Goal: Information Seeking & Learning: Compare options

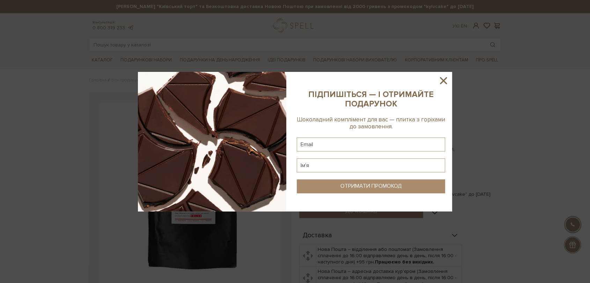
click at [440, 81] on icon at bounding box center [443, 81] width 12 height 12
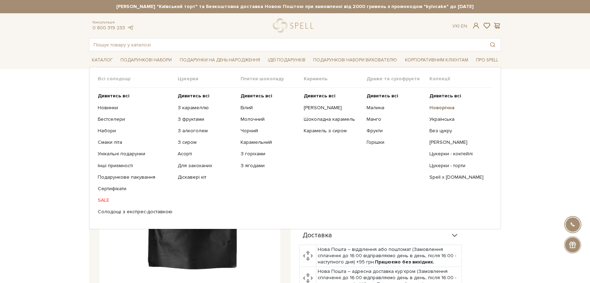
click at [437, 108] on b "Новорічна" at bounding box center [441, 108] width 25 height 6
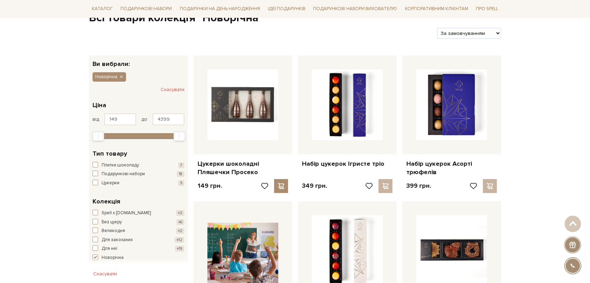
scroll to position [116, 0]
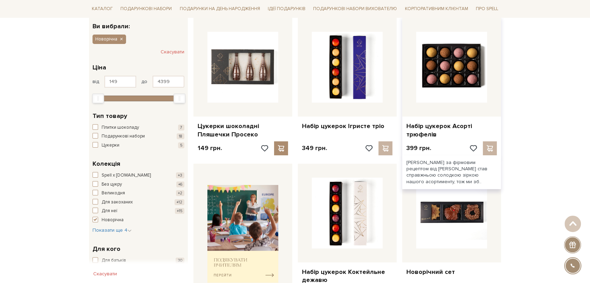
click at [452, 68] on img at bounding box center [451, 67] width 71 height 71
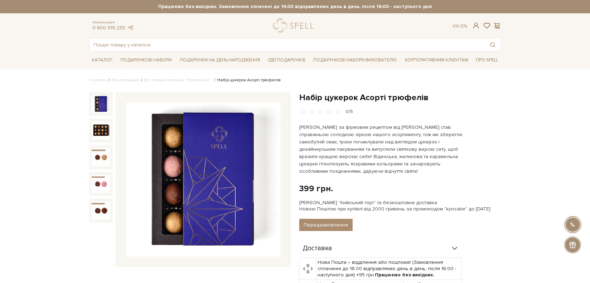
click at [232, 141] on img at bounding box center [203, 180] width 154 height 154
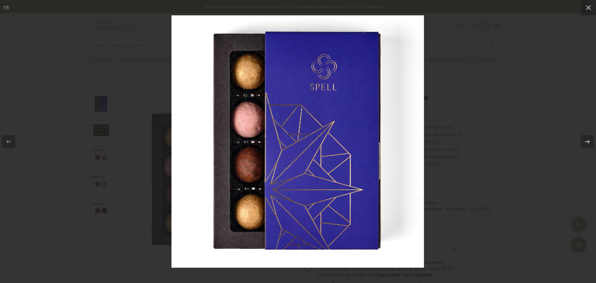
drag, startPoint x: 456, startPoint y: 95, endPoint x: 434, endPoint y: 89, distance: 22.5
click at [455, 95] on div at bounding box center [298, 141] width 596 height 283
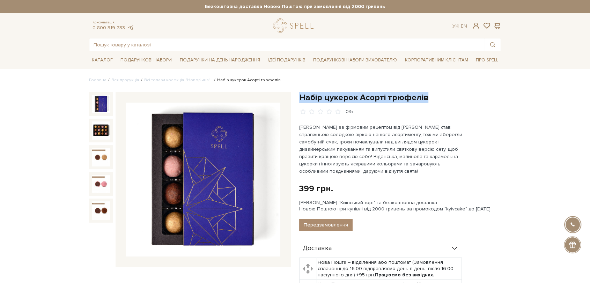
drag, startPoint x: 299, startPoint y: 97, endPoint x: 426, endPoint y: 89, distance: 127.3
copy h1 "Набір цукерок Асорті трюфелів"
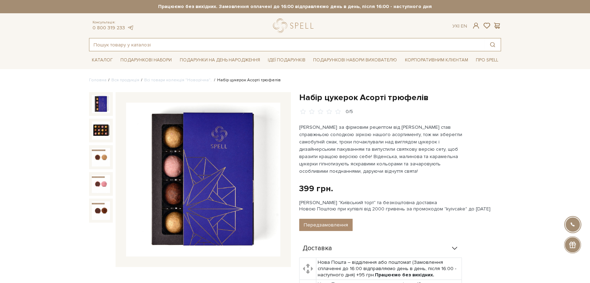
click at [200, 43] on input "text" at bounding box center [286, 44] width 395 height 13
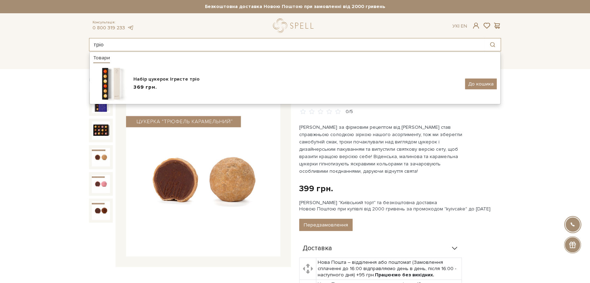
type input "тріо"
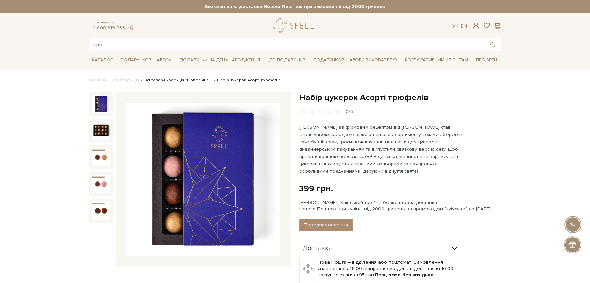
click at [176, 82] on link "Всі товари колекція "Новорічна".." at bounding box center [178, 79] width 68 height 5
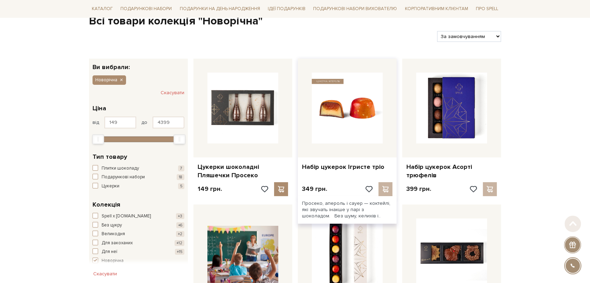
scroll to position [77, 0]
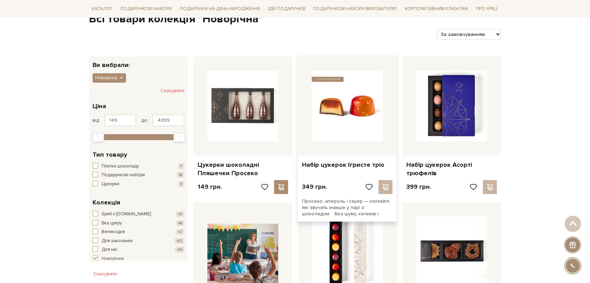
click at [349, 110] on img at bounding box center [347, 105] width 71 height 71
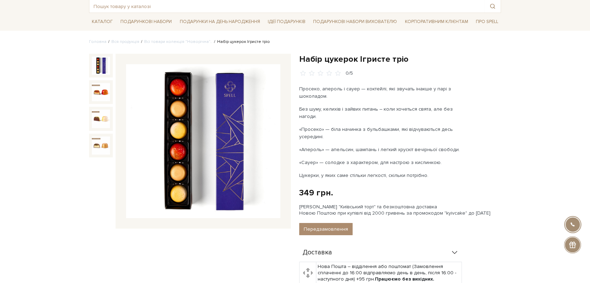
scroll to position [39, 0]
click at [232, 127] on img at bounding box center [203, 141] width 154 height 154
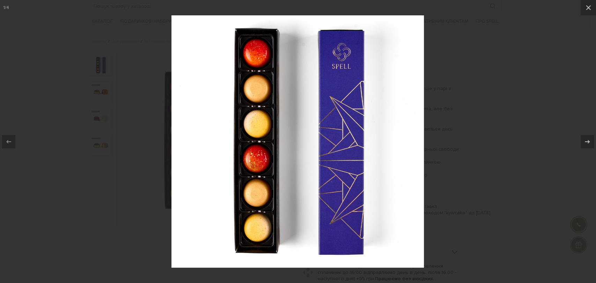
drag, startPoint x: 442, startPoint y: 50, endPoint x: 410, endPoint y: 62, distance: 33.7
click at [441, 50] on div at bounding box center [298, 141] width 596 height 283
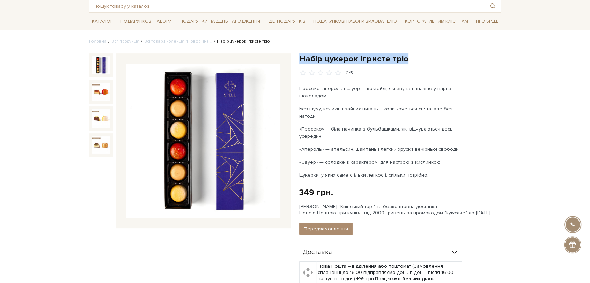
drag, startPoint x: 301, startPoint y: 59, endPoint x: 407, endPoint y: 55, distance: 106.2
click at [407, 55] on h1 "Набір цукерок Ігристе тріо" at bounding box center [400, 58] width 202 height 11
copy h1 "Набір цукерок Ігристе тріо"
click at [185, 41] on link "Всі товари колекція "Новорічна".." at bounding box center [178, 41] width 68 height 5
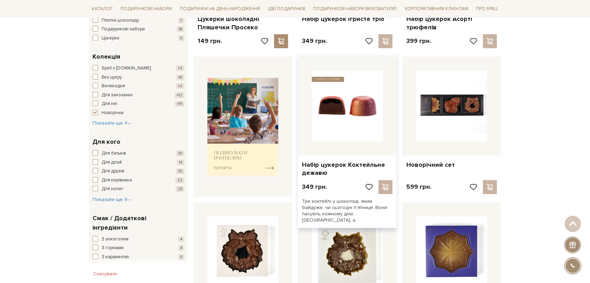
scroll to position [232, 0]
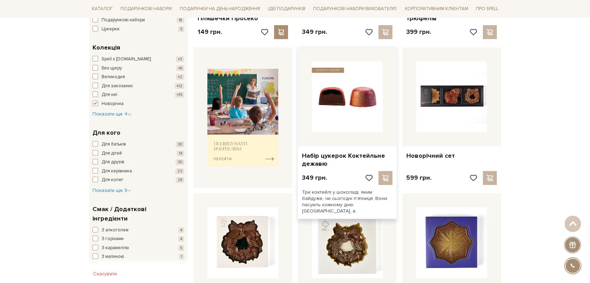
click at [362, 98] on img at bounding box center [347, 96] width 71 height 71
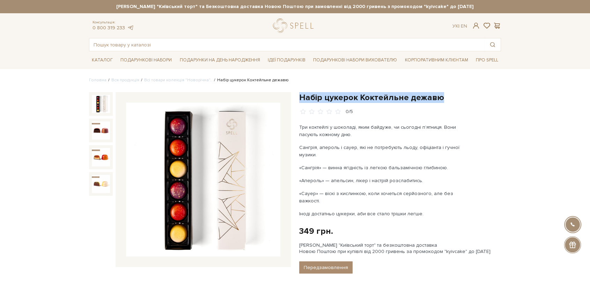
drag, startPoint x: 299, startPoint y: 95, endPoint x: 457, endPoint y: 90, distance: 158.2
copy h1 "Набір цукерок Коктейльне дежавю"
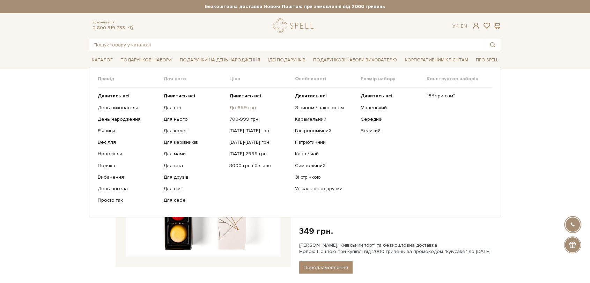
click at [237, 108] on link "До 699 грн" at bounding box center [259, 108] width 60 height 6
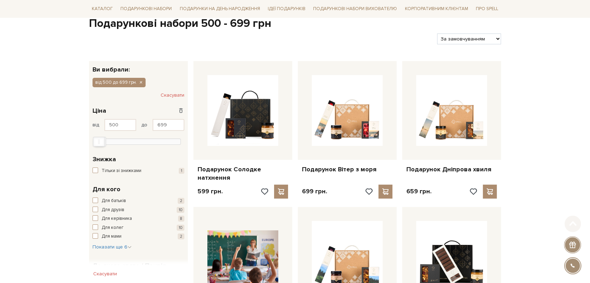
scroll to position [77, 0]
